Goal: Task Accomplishment & Management: Use online tool/utility

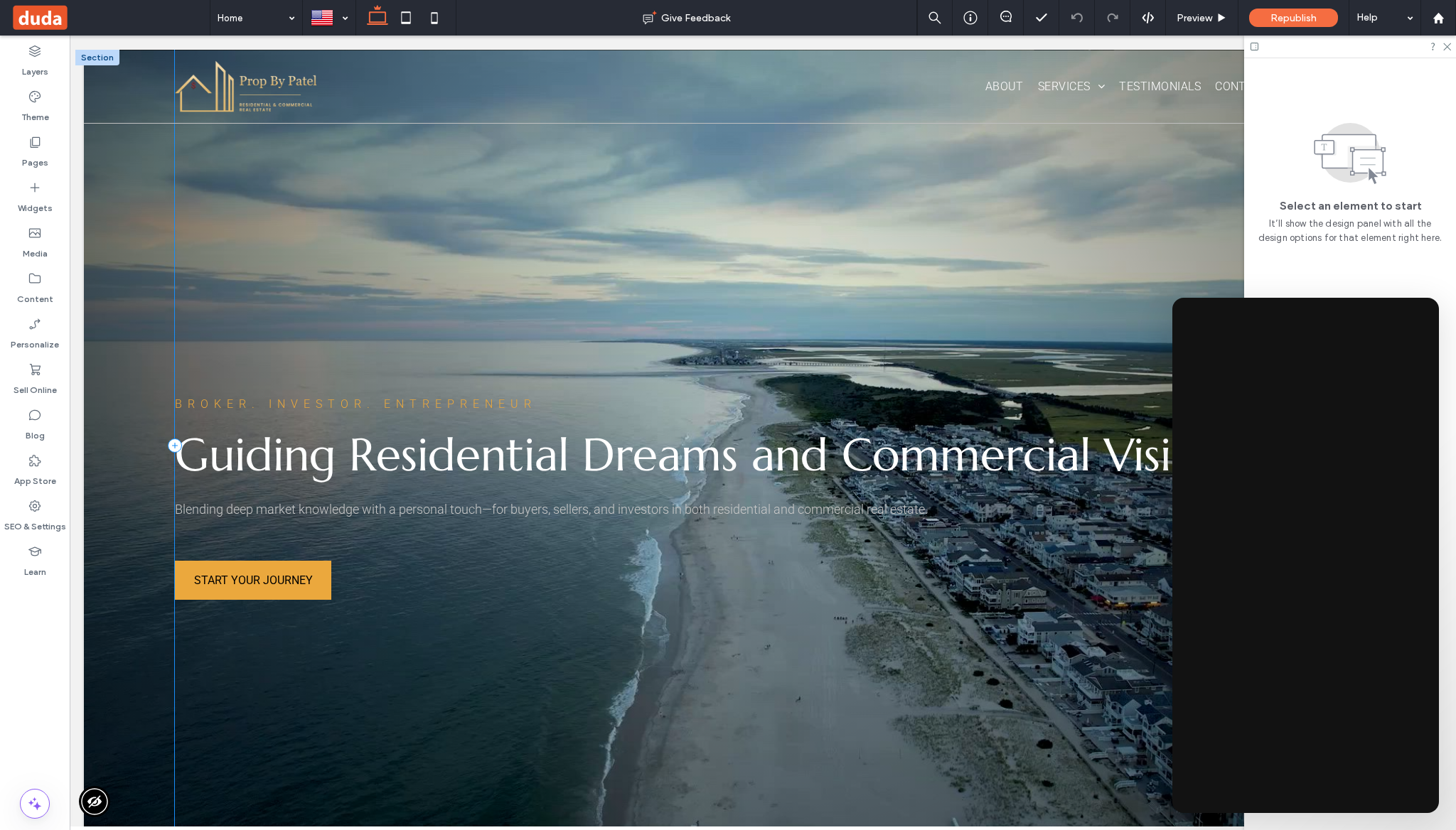
scroll to position [0, 2]
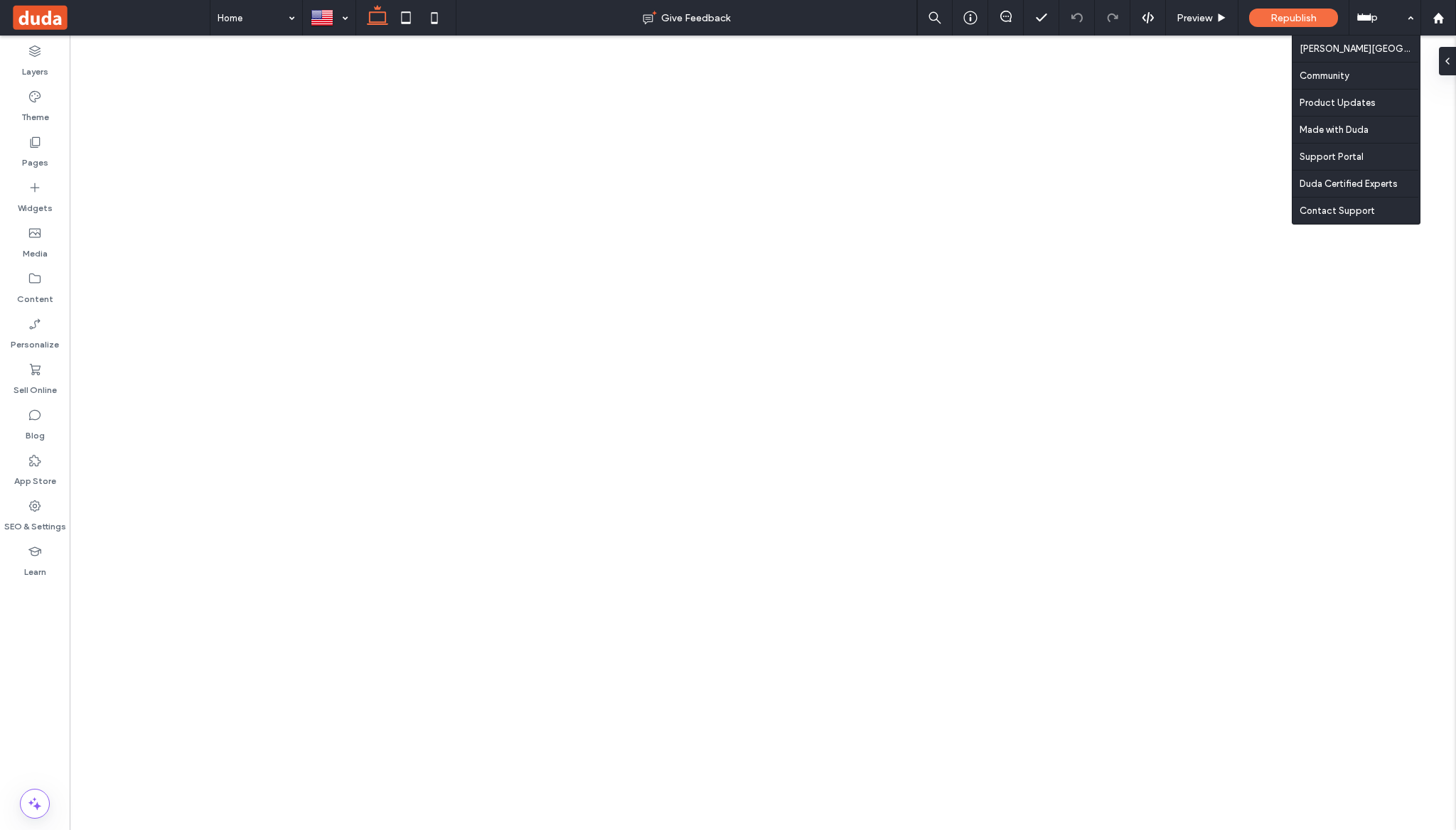
click at [1371, 16] on div "Help" at bounding box center [1385, 17] width 71 height 35
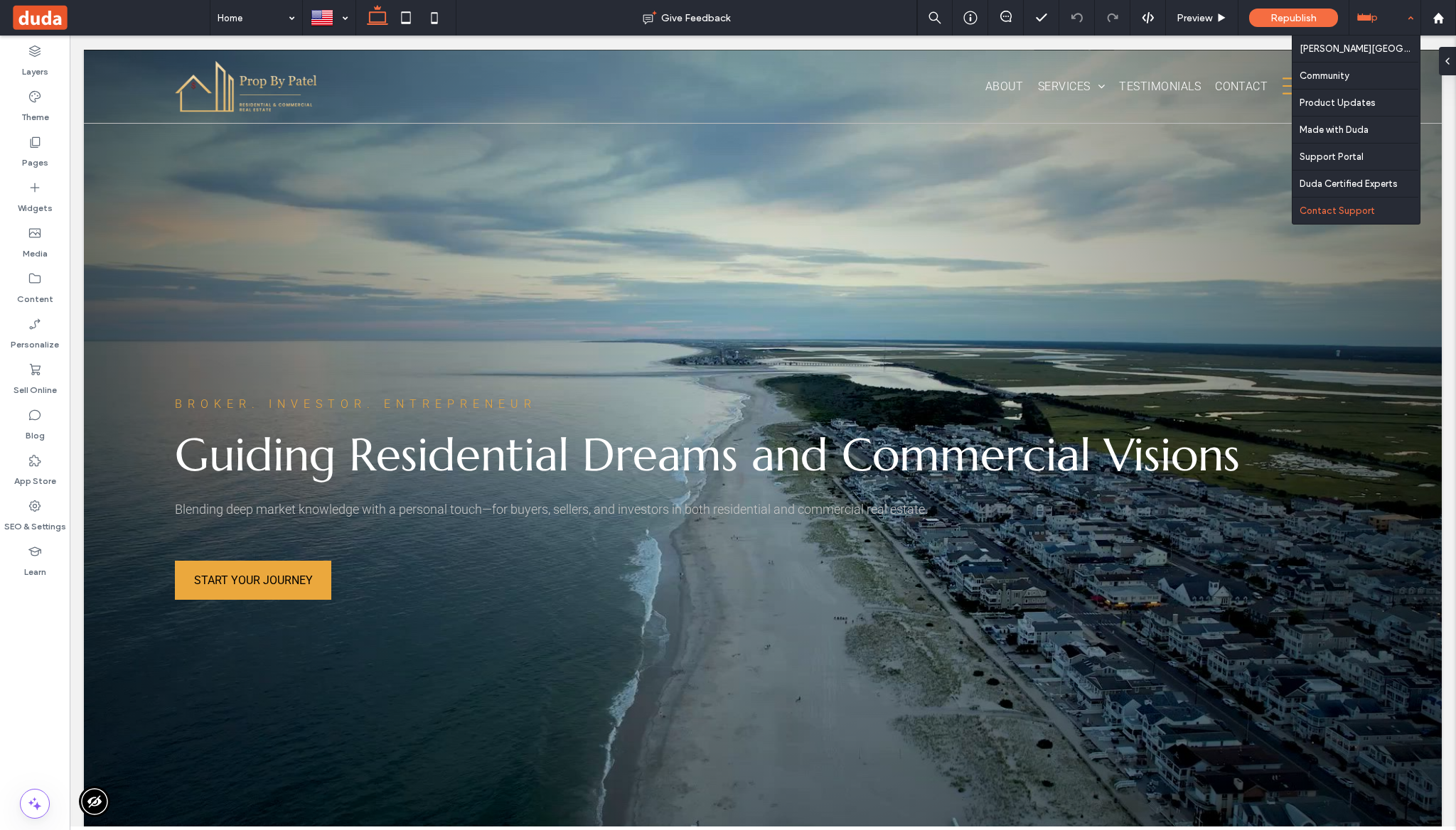
click at [1332, 197] on div "Duda University Community Product Updates Made with Duda Support Portal Duda Ce…" at bounding box center [1356, 129] width 127 height 188
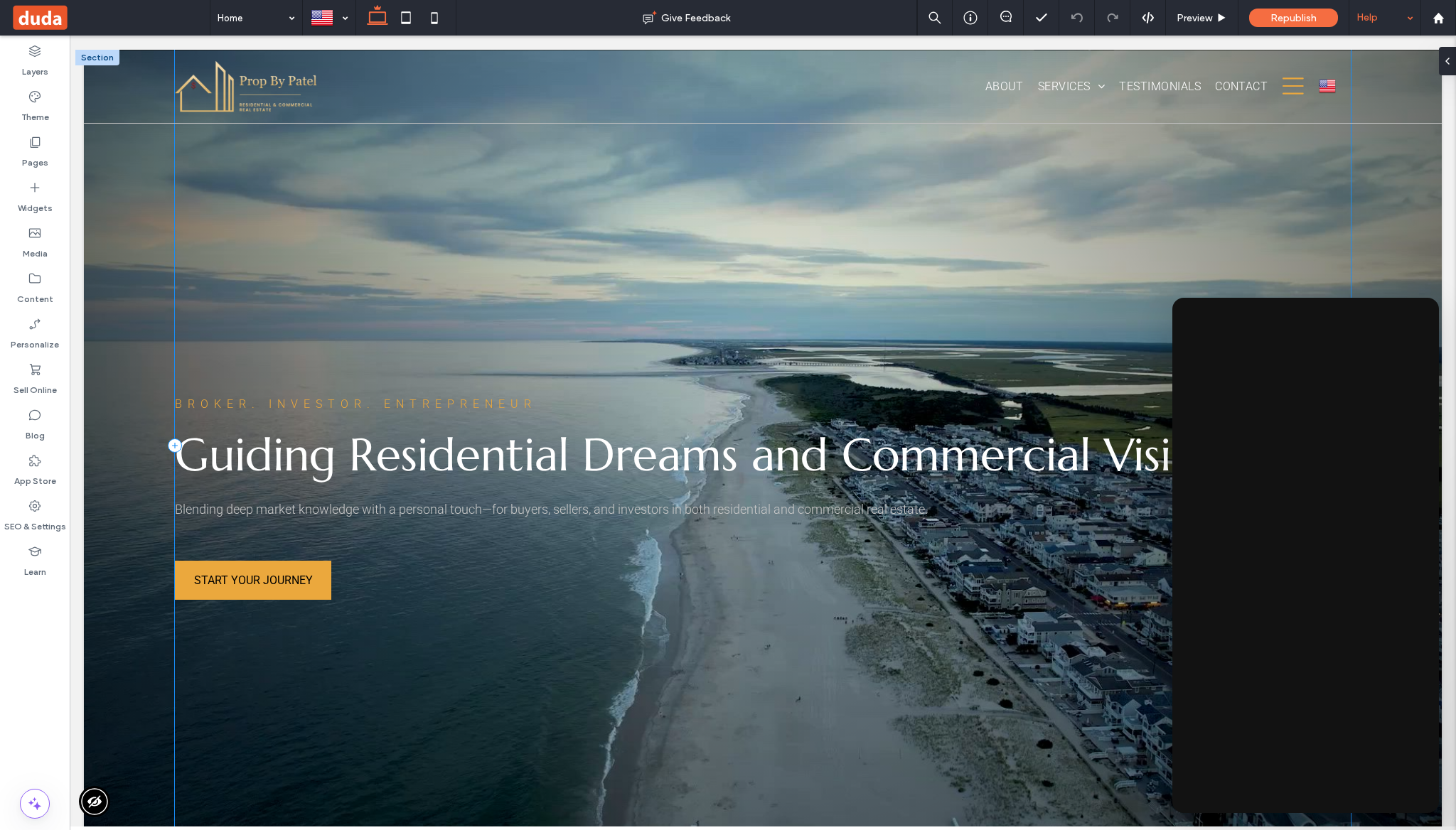
click at [625, 330] on div "Broker. Investor. Entrepreneur Guiding Residential Dreams and Commercial Vision…" at bounding box center [763, 445] width 1176 height 791
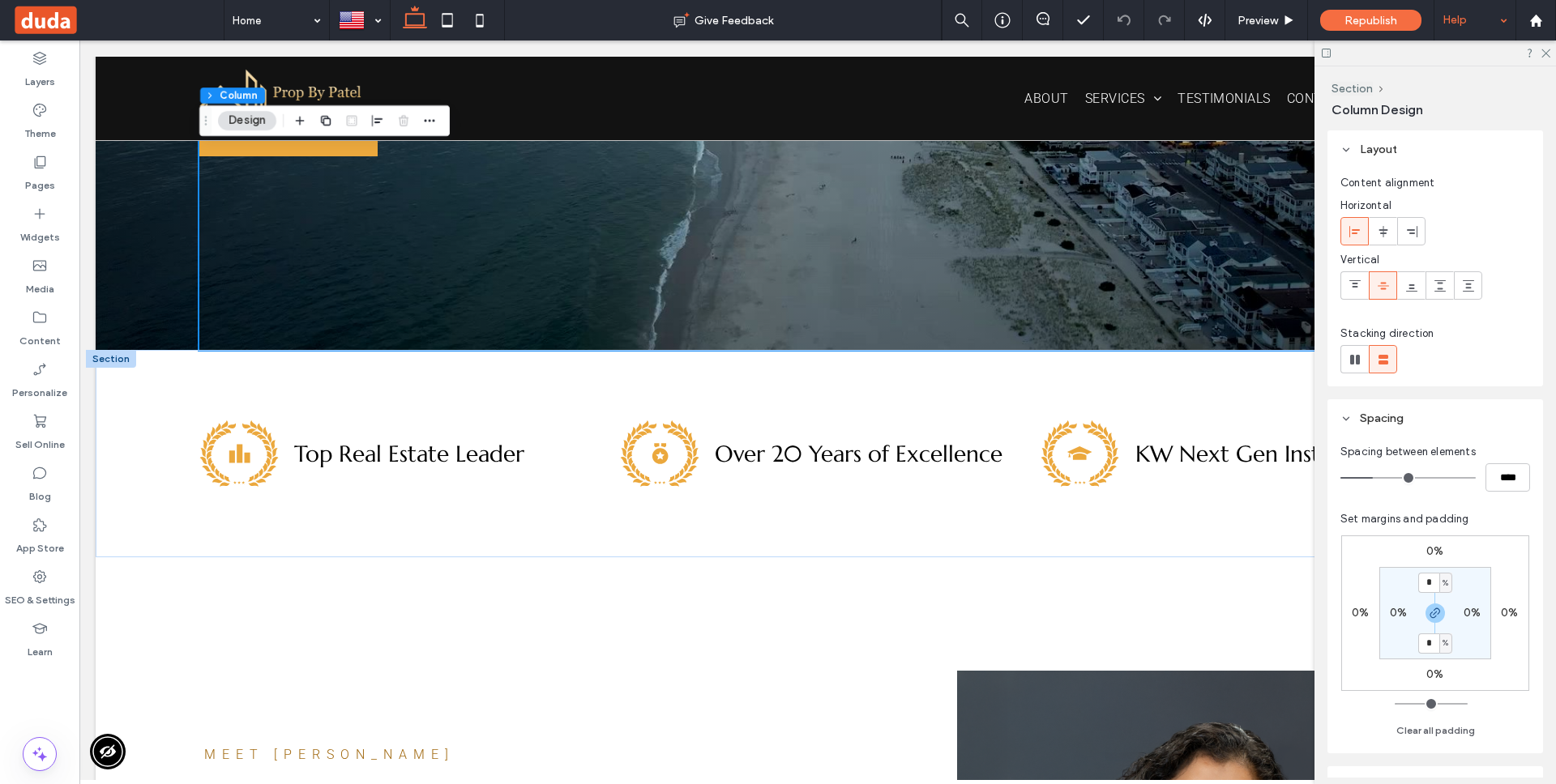
scroll to position [525, 0]
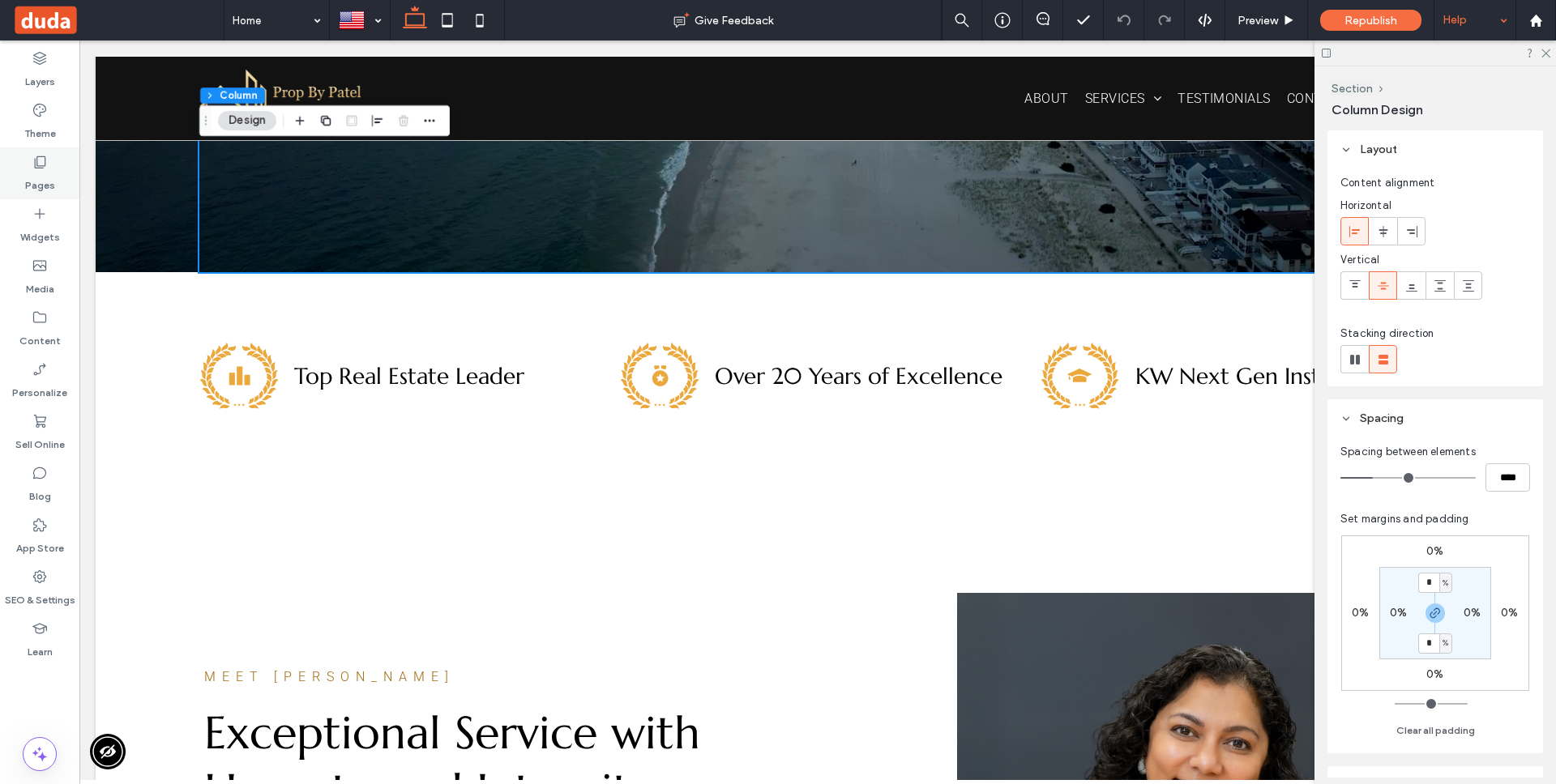
click at [52, 167] on div "Pages" at bounding box center [39, 172] width 80 height 52
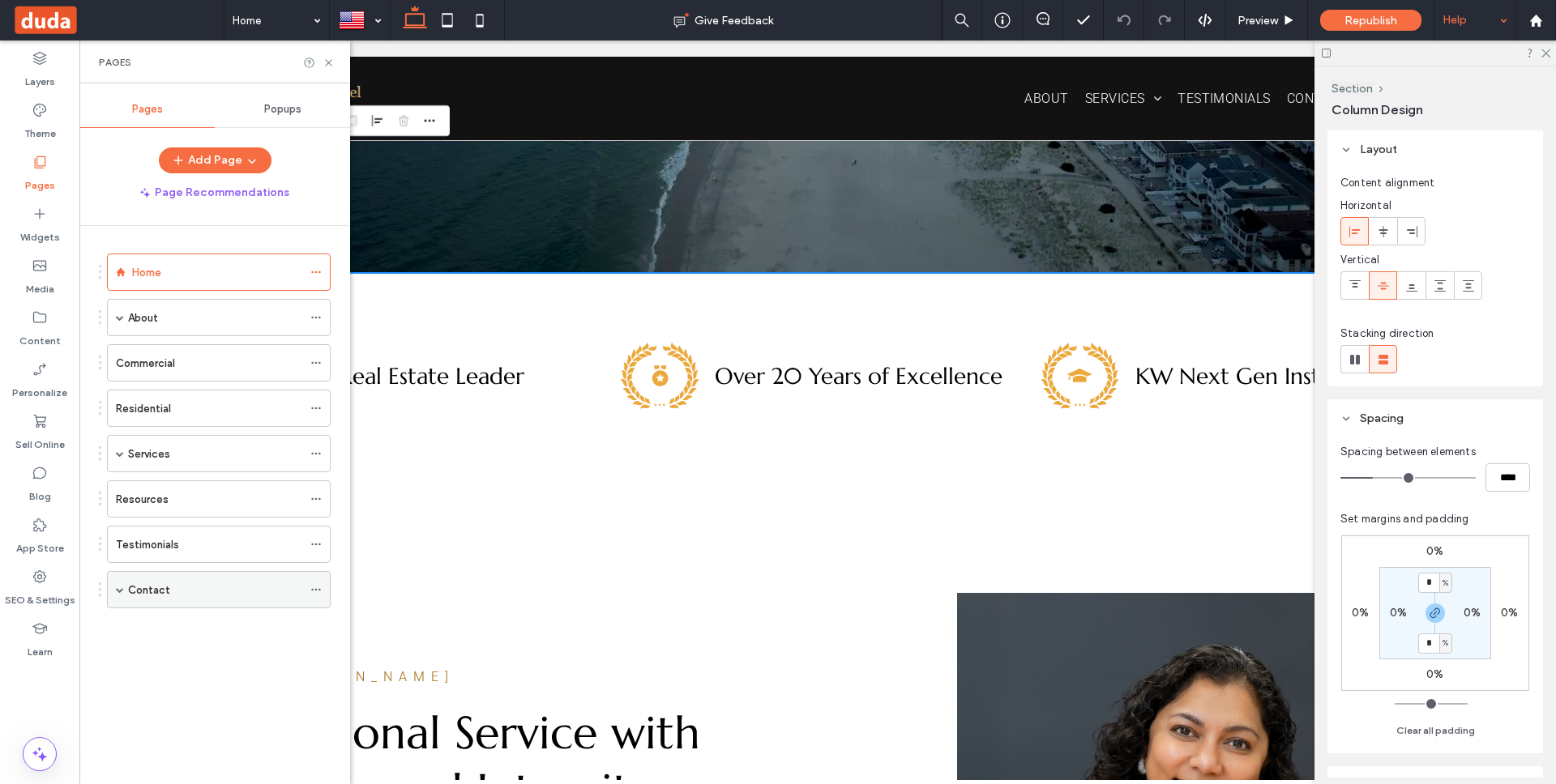
click at [220, 584] on div "Contact" at bounding box center [215, 590] width 174 height 17
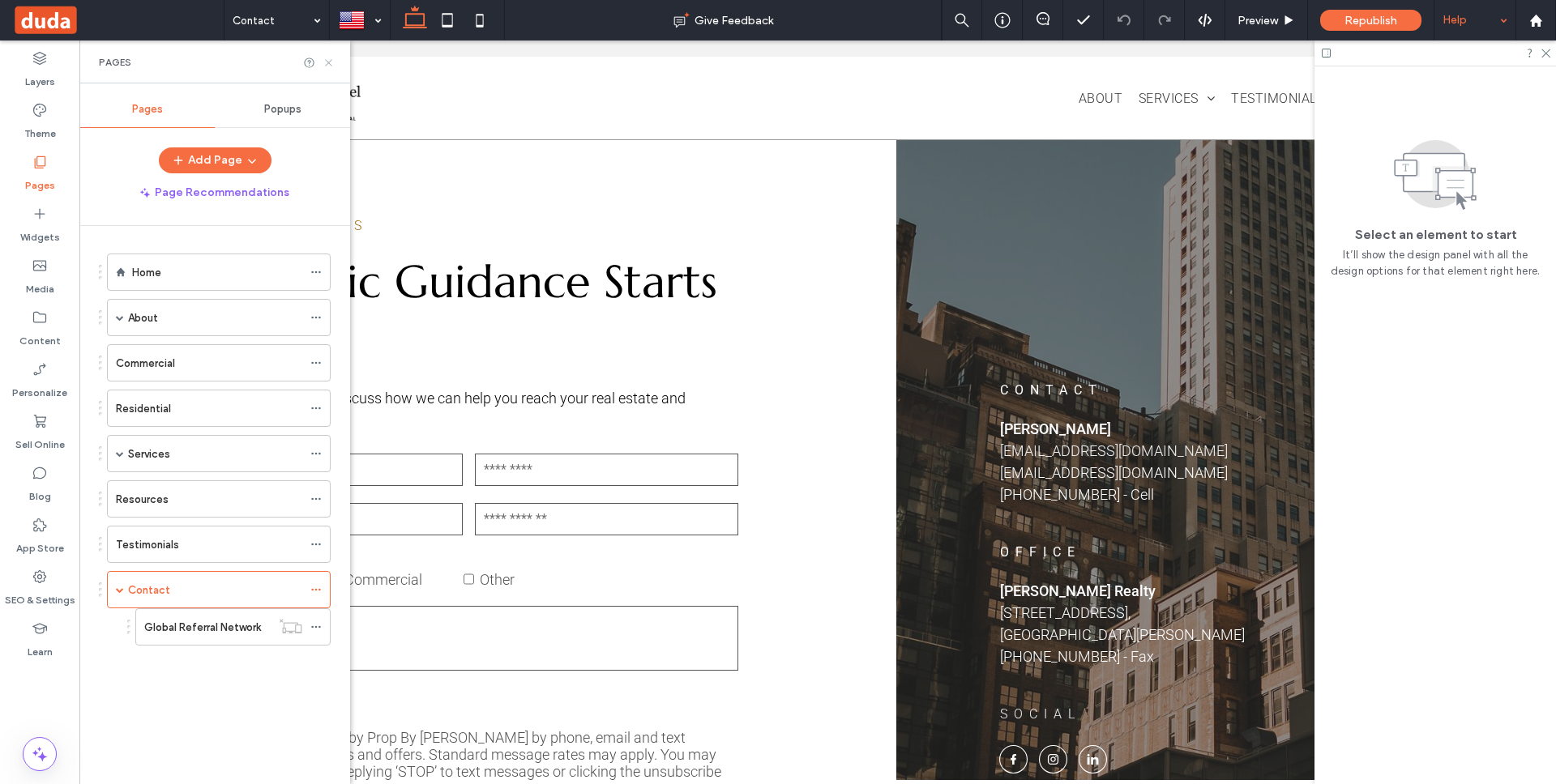
click at [326, 60] on use at bounding box center [328, 62] width 7 height 7
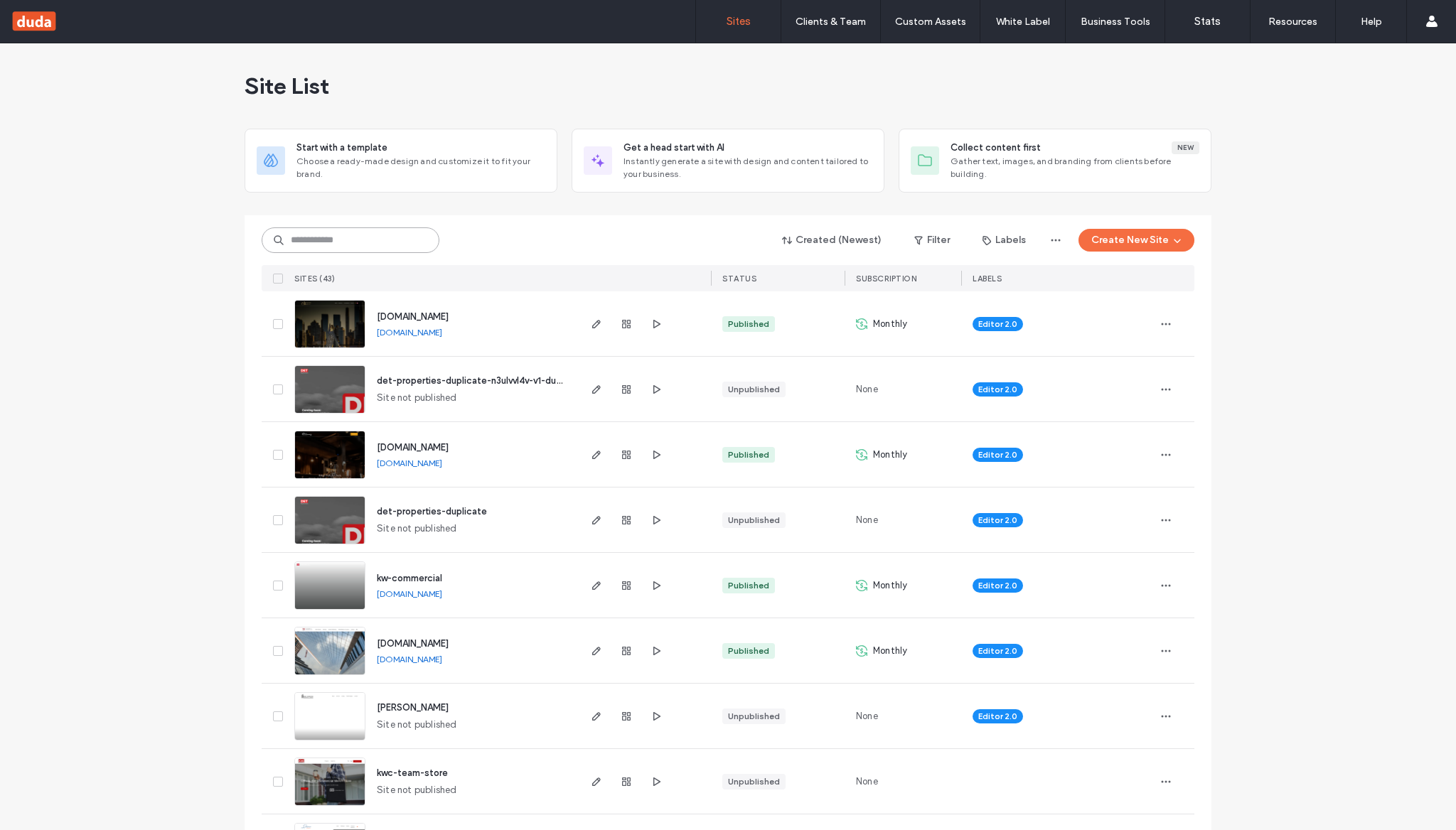
click at [394, 240] on input at bounding box center [350, 240] width 177 height 25
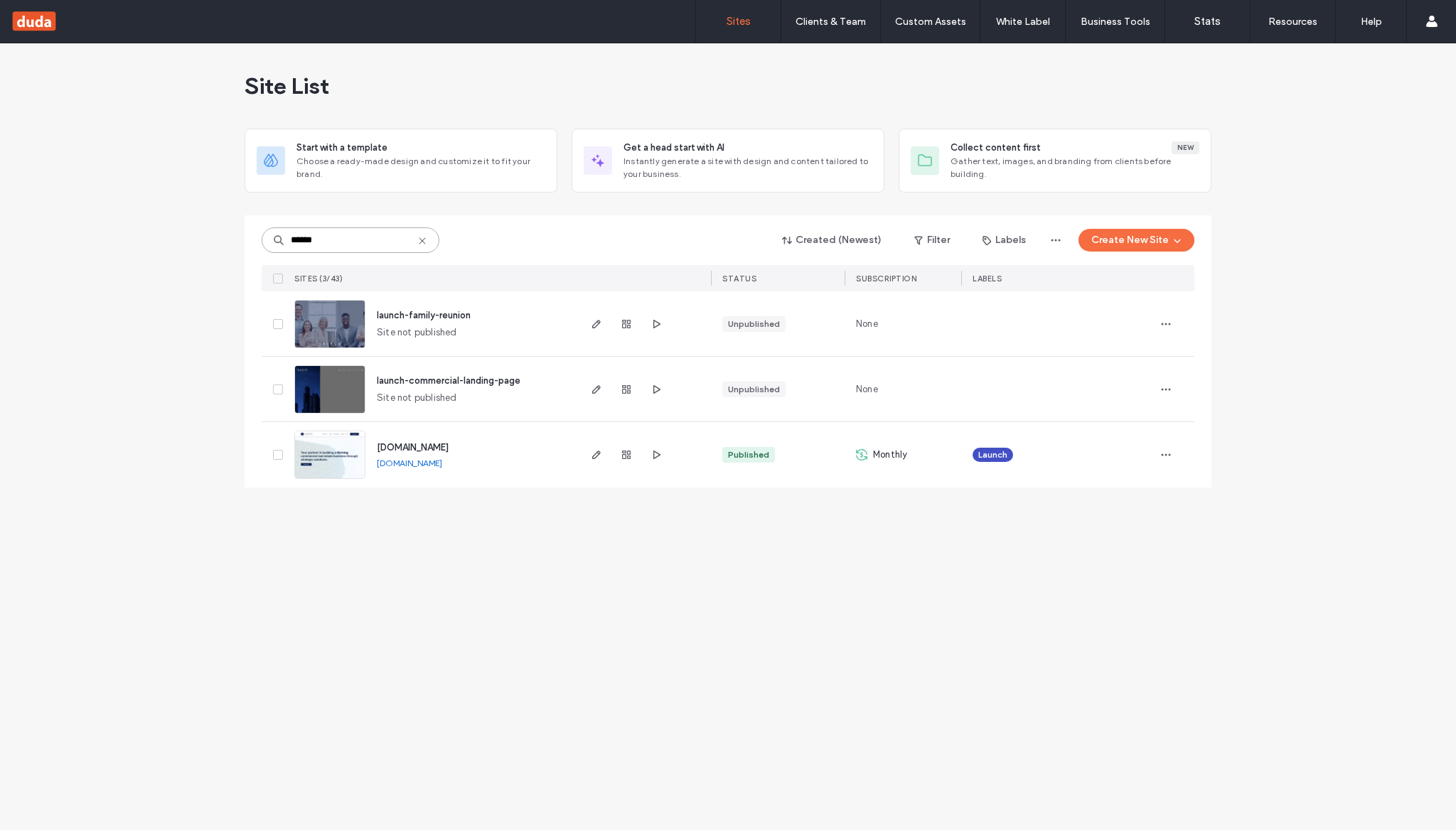
type input "******"
click at [449, 445] on span "www.launch-cre.com" at bounding box center [412, 447] width 71 height 11
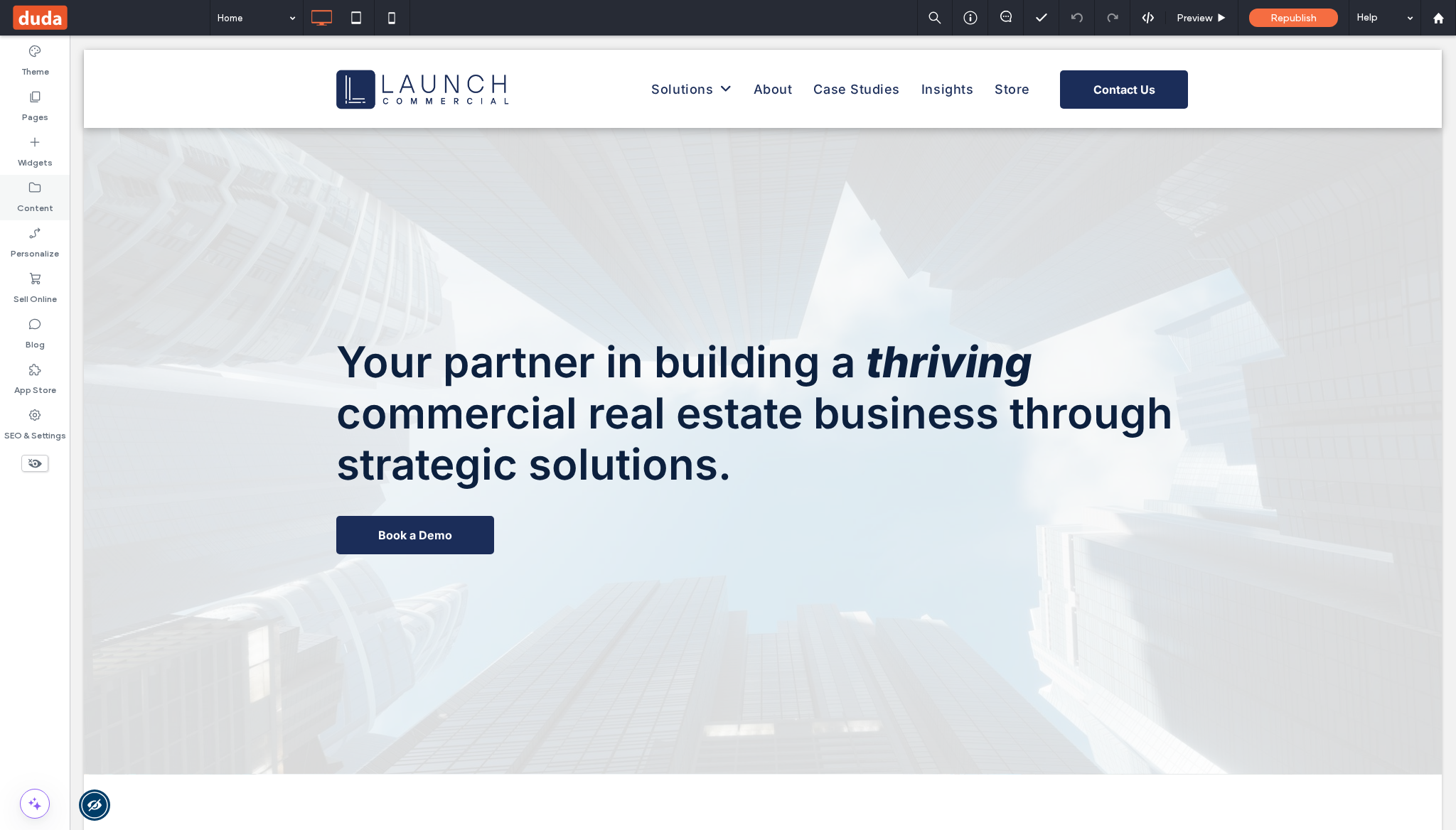
click at [36, 189] on icon at bounding box center [35, 187] width 14 height 14
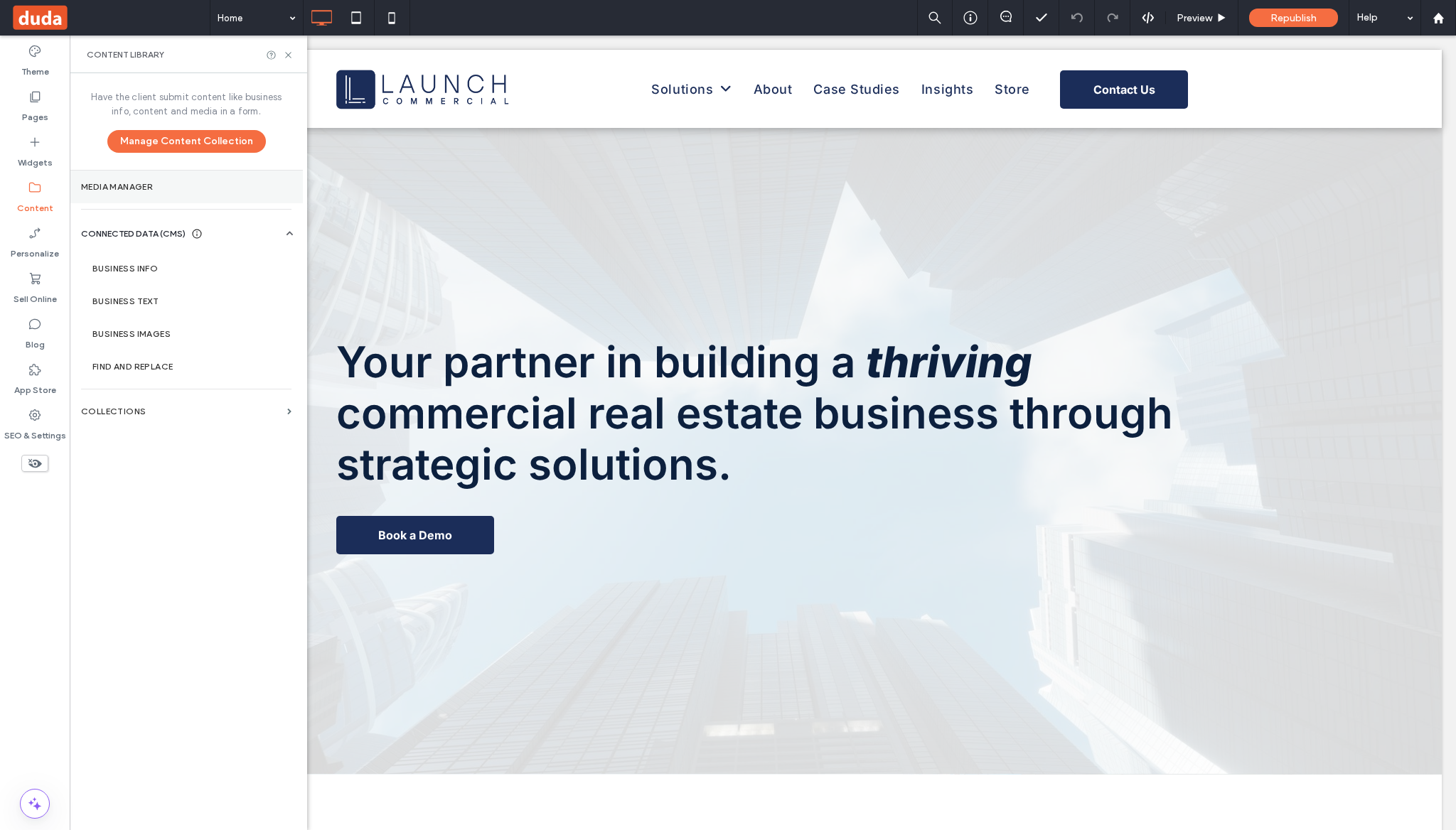
click at [127, 185] on label "Media Manager" at bounding box center [187, 187] width 210 height 10
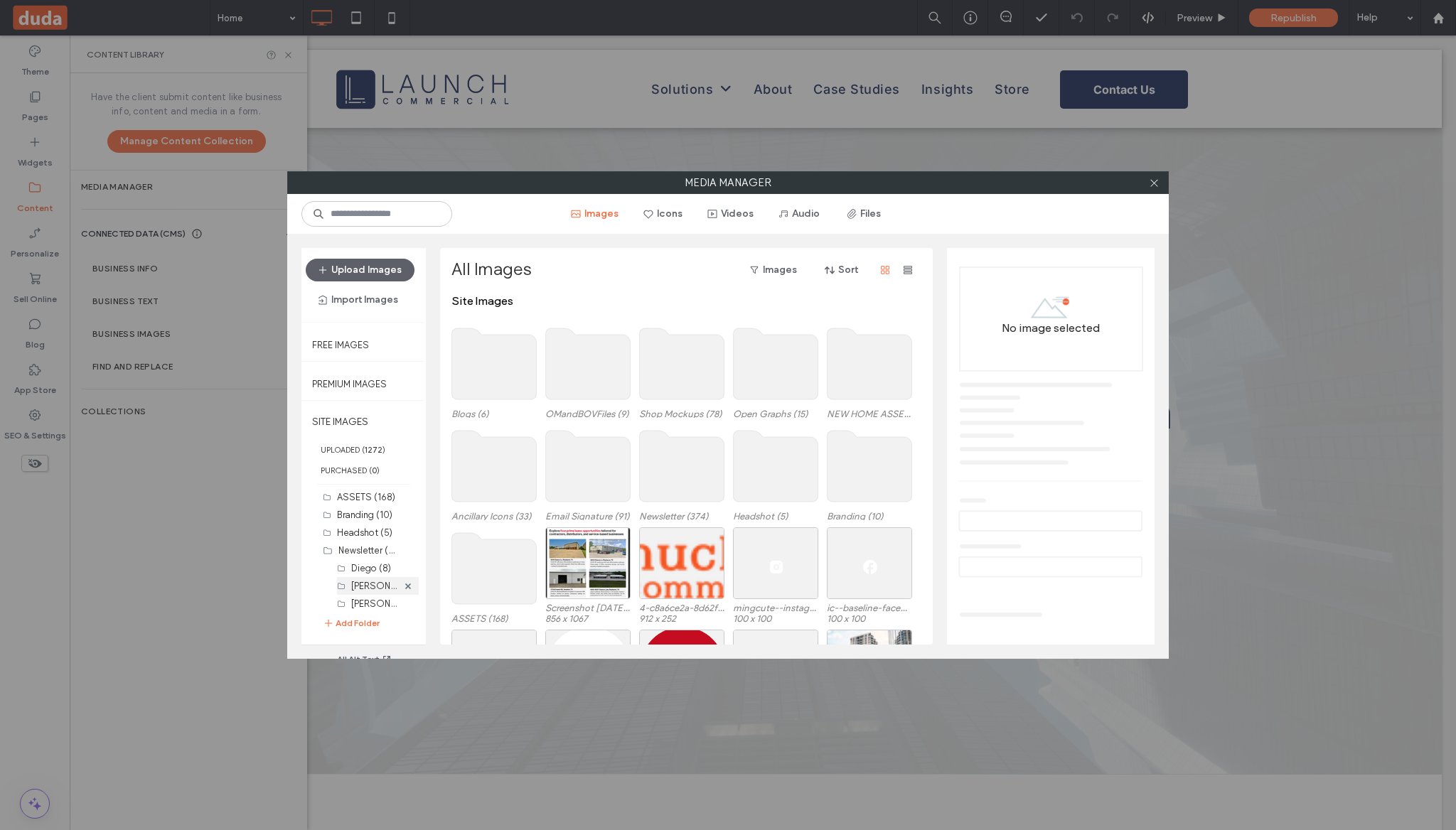
click at [356, 583] on label "Chris Abel (43)" at bounding box center [395, 585] width 89 height 13
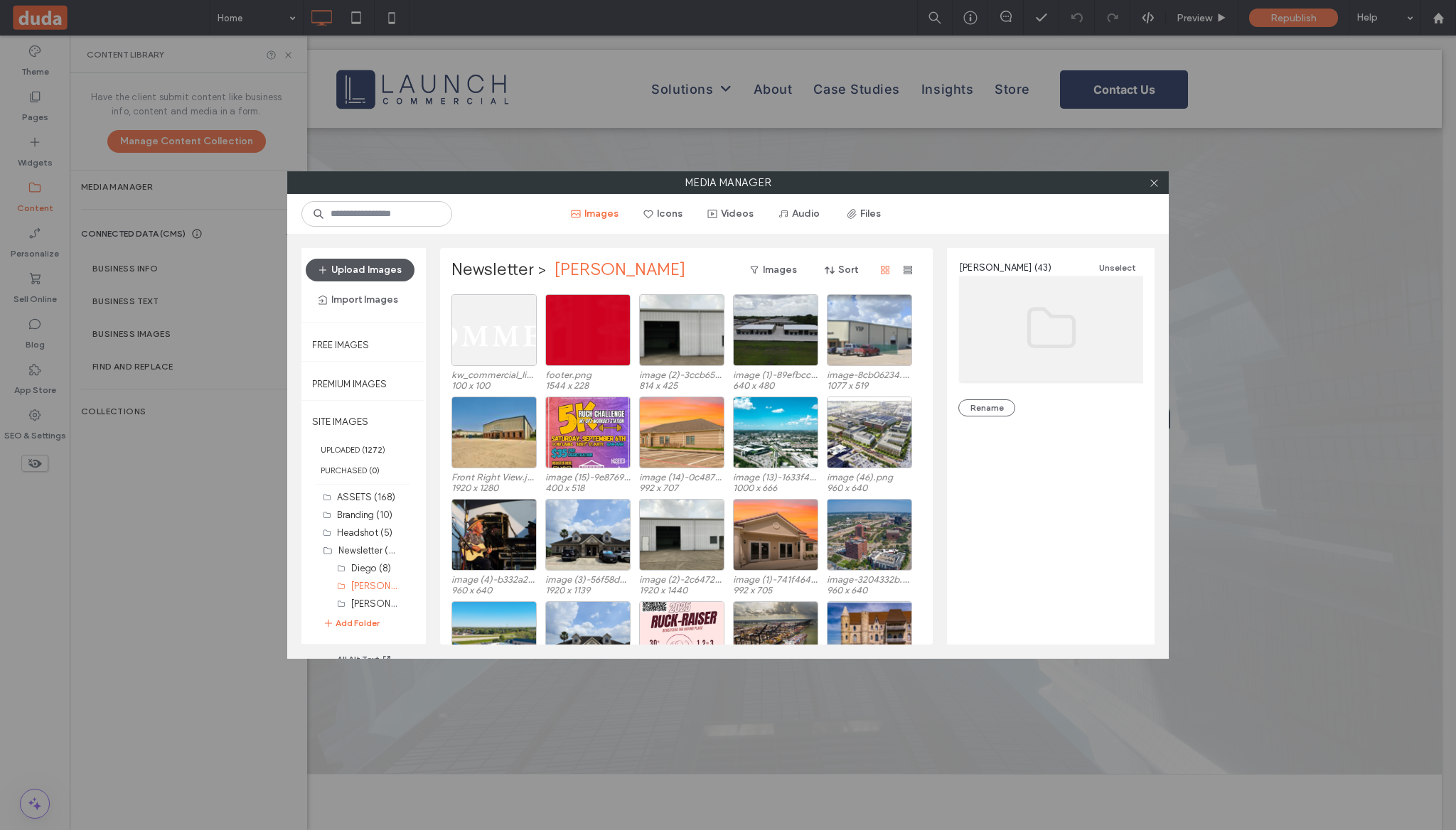
click at [392, 264] on button "Upload Images" at bounding box center [360, 270] width 108 height 23
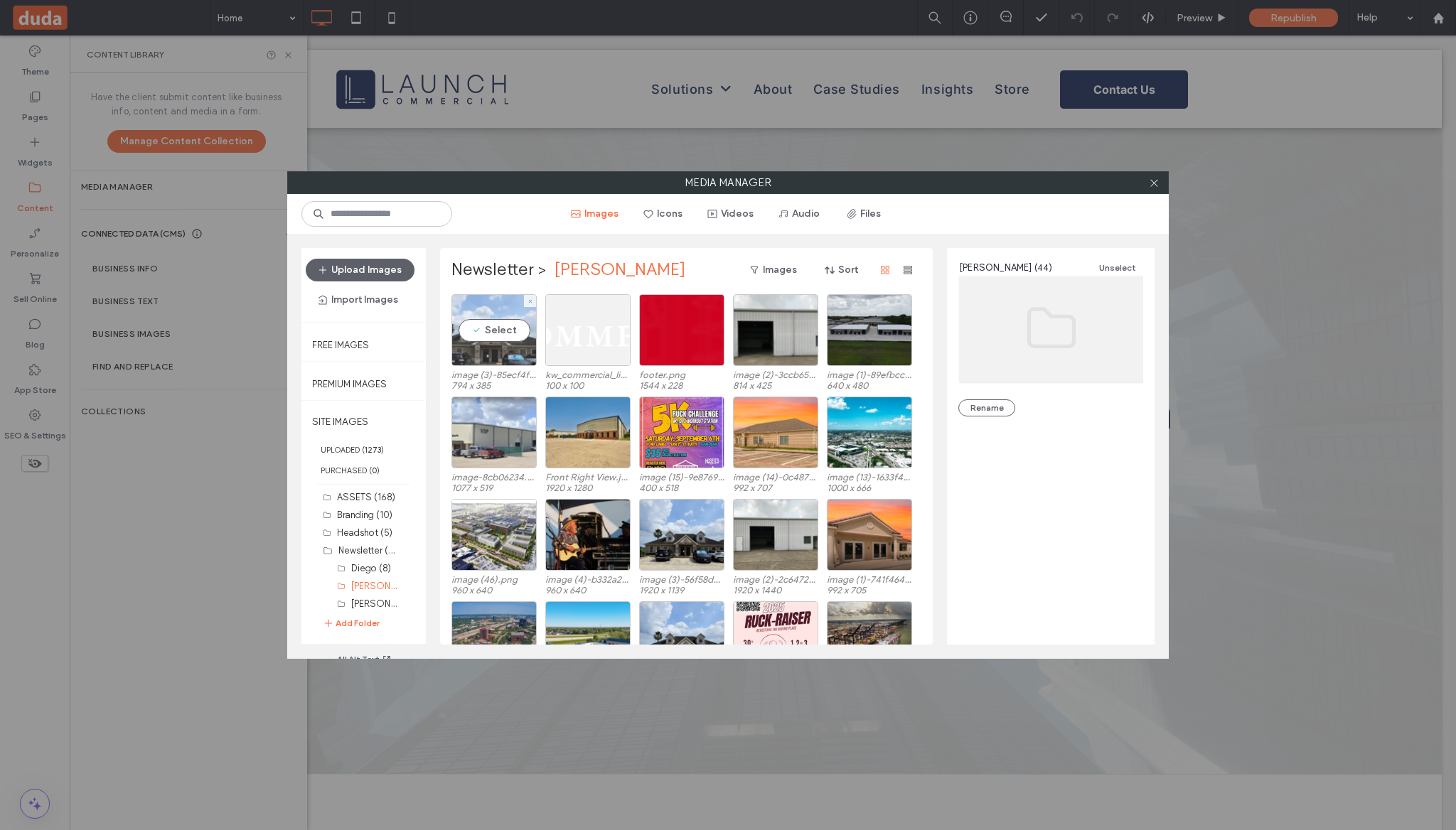
click at [490, 315] on div "Select" at bounding box center [494, 330] width 85 height 71
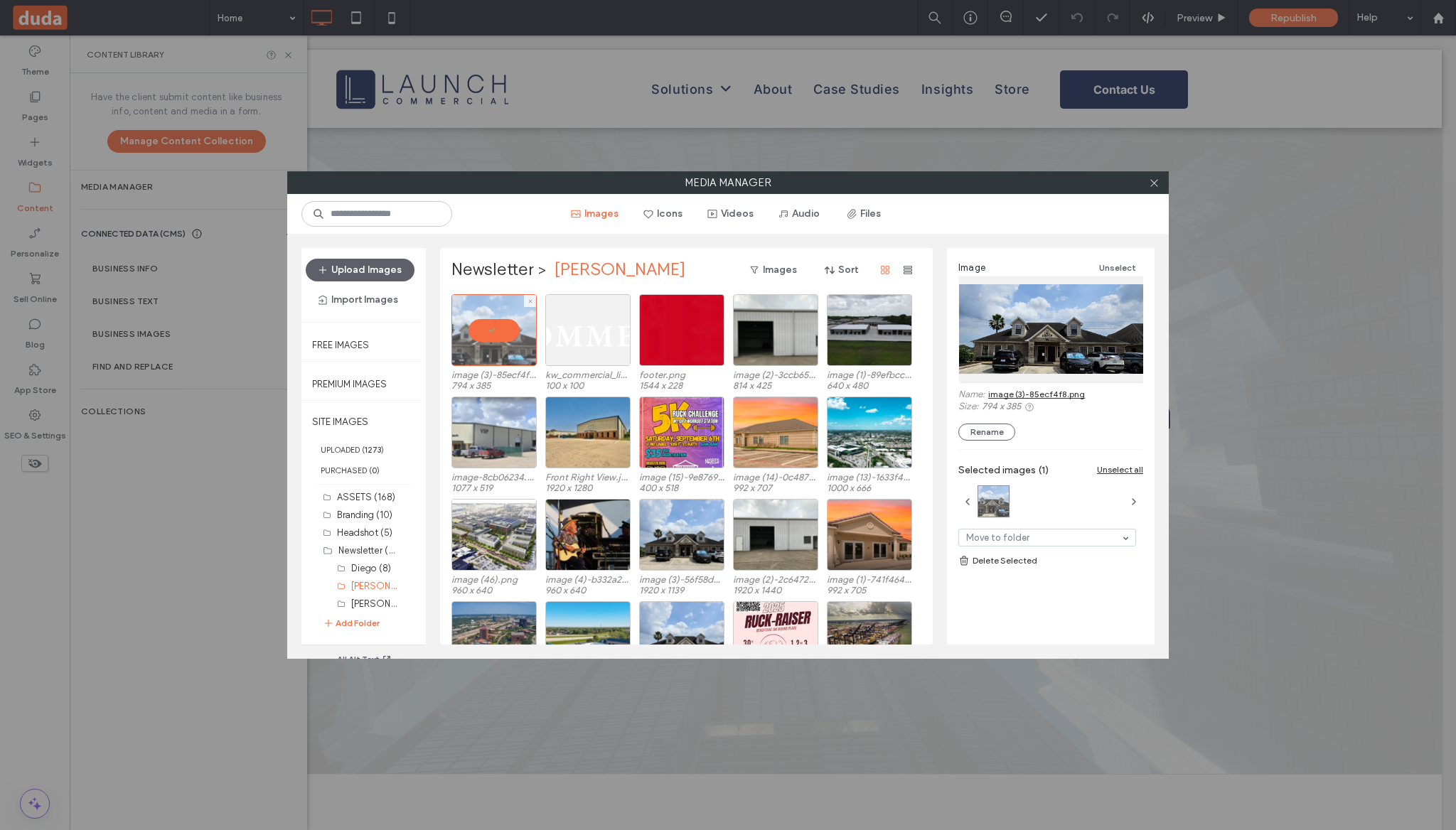
click at [518, 333] on div at bounding box center [494, 330] width 85 height 71
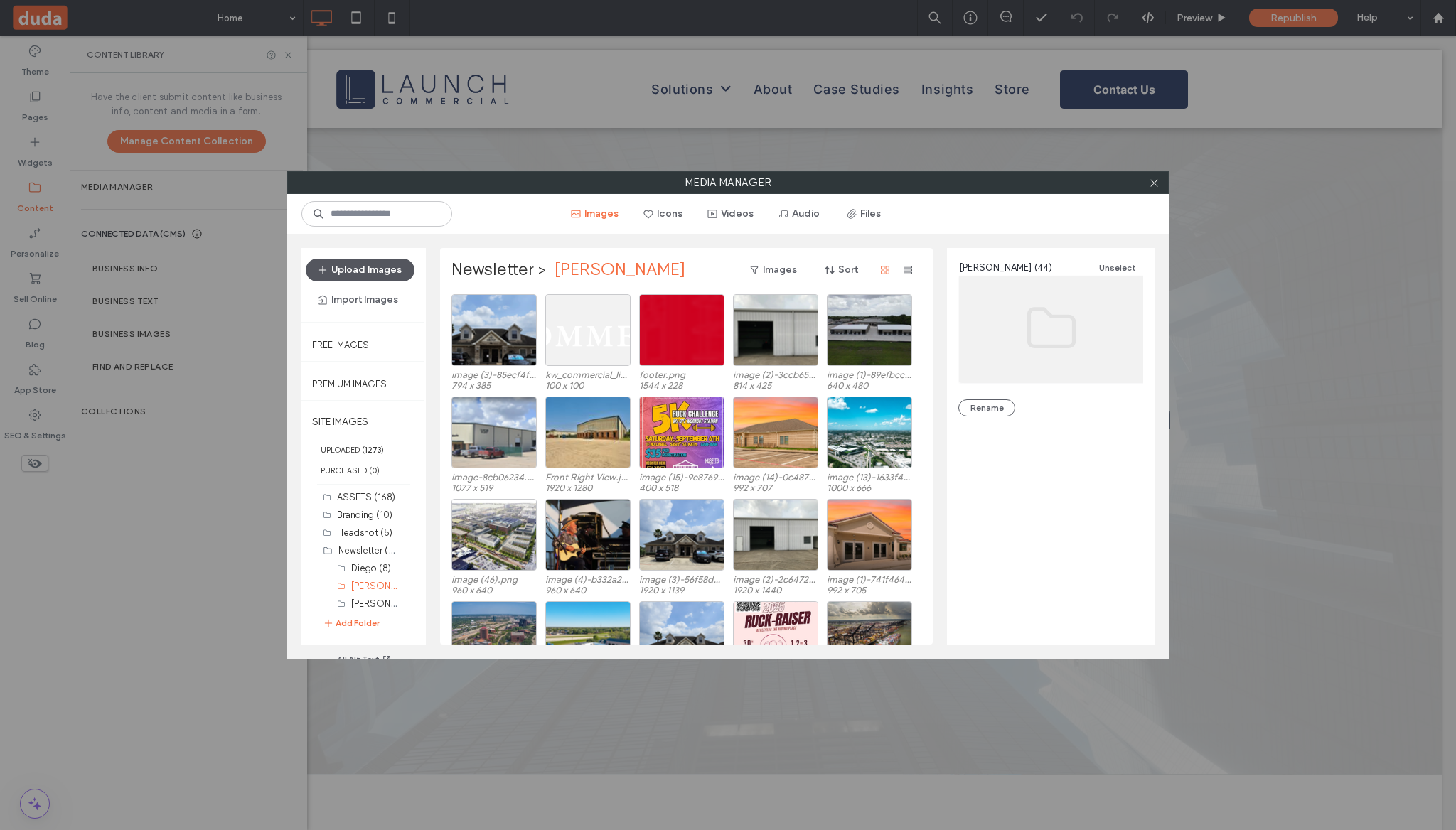
click at [366, 270] on button "Upload Images" at bounding box center [360, 270] width 108 height 23
click at [366, 248] on div "Upload Images Import Images" at bounding box center [363, 285] width 124 height 74
click at [371, 270] on button "Upload Images" at bounding box center [360, 270] width 108 height 23
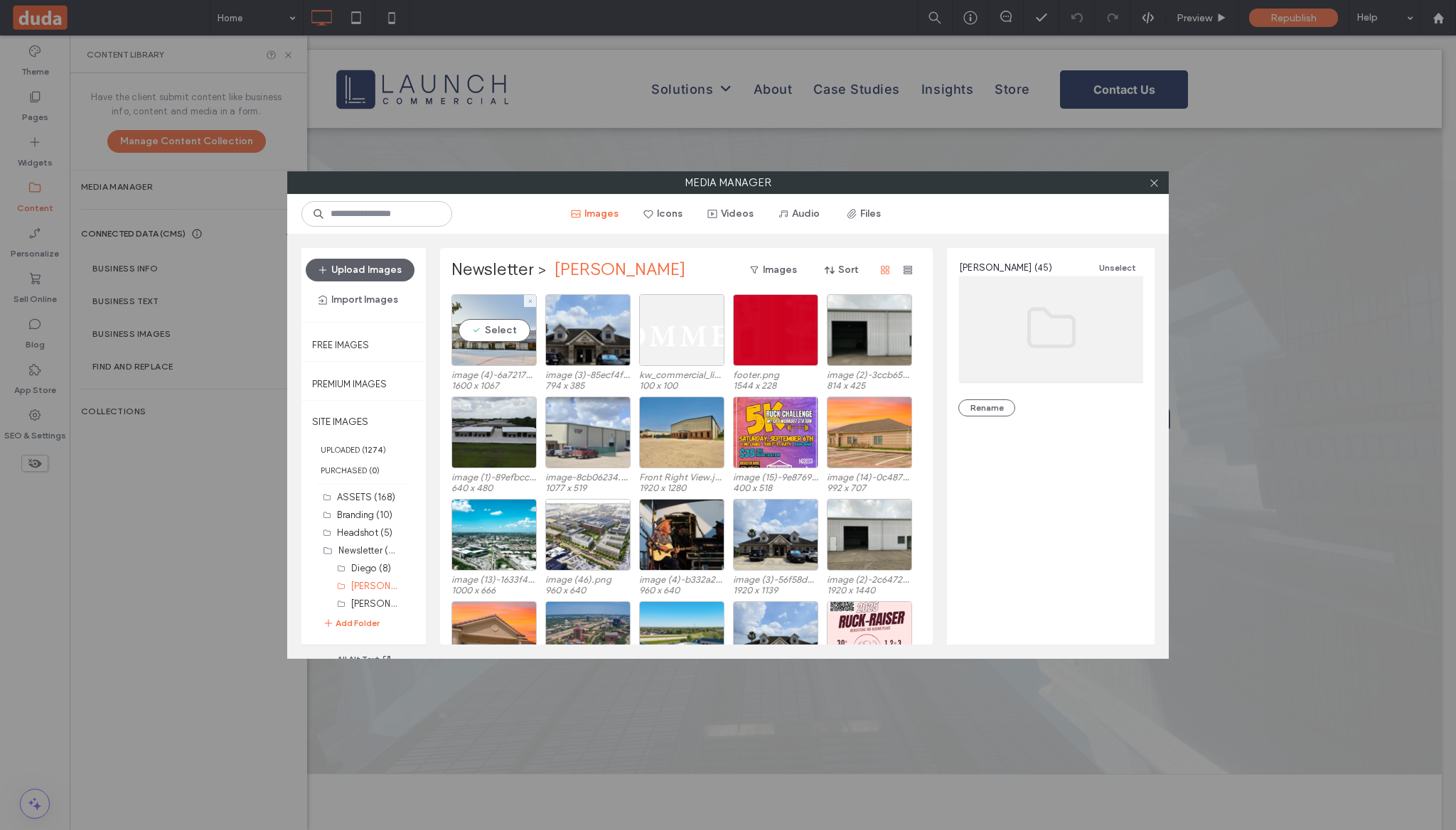
click at [450, 317] on div "Newsletter > Chris Abel Images Sort Select image (4)-6a721789.png 1600 x 1067 i…" at bounding box center [685, 446] width 492 height 397
click at [476, 329] on div "Select" at bounding box center [494, 330] width 85 height 71
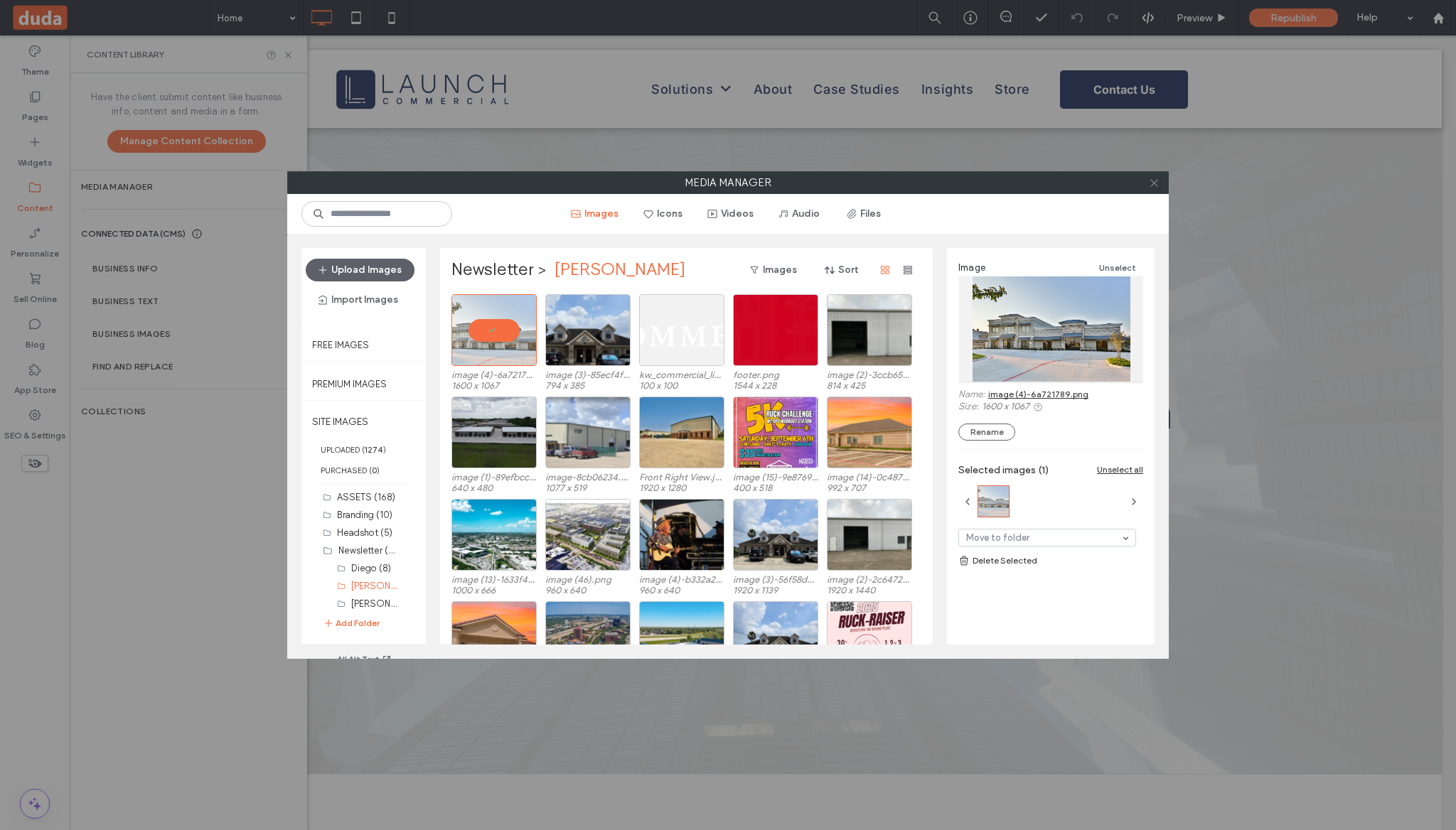
click at [1150, 189] on span at bounding box center [1154, 182] width 11 height 21
